Goal: Task Accomplishment & Management: Use online tool/utility

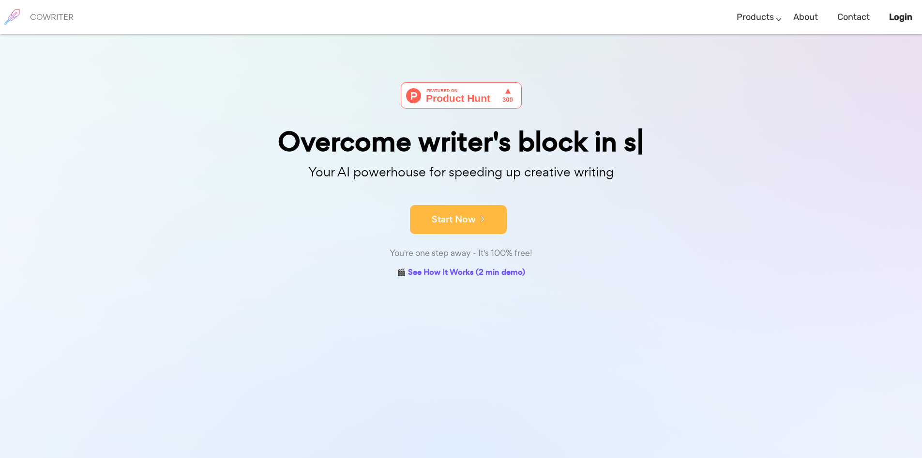
click at [465, 225] on button "Start Now" at bounding box center [458, 219] width 97 height 29
